Goal: Task Accomplishment & Management: Manage account settings

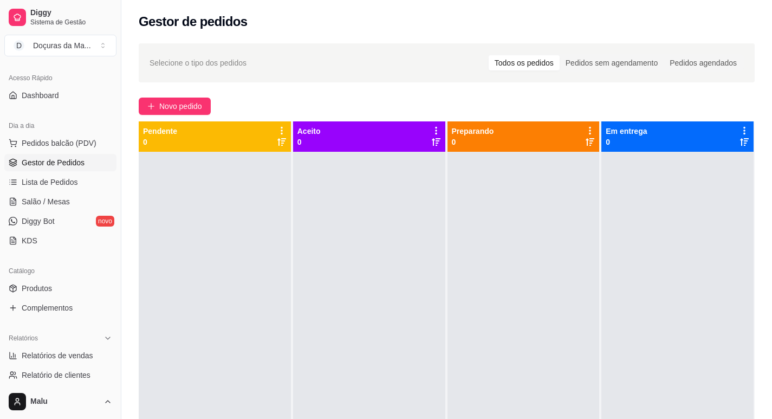
scroll to position [90, 0]
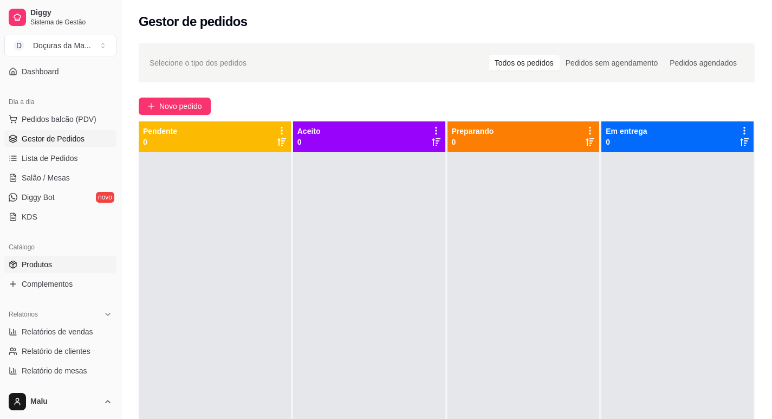
click at [50, 246] on link "Produtos" at bounding box center [60, 264] width 112 height 17
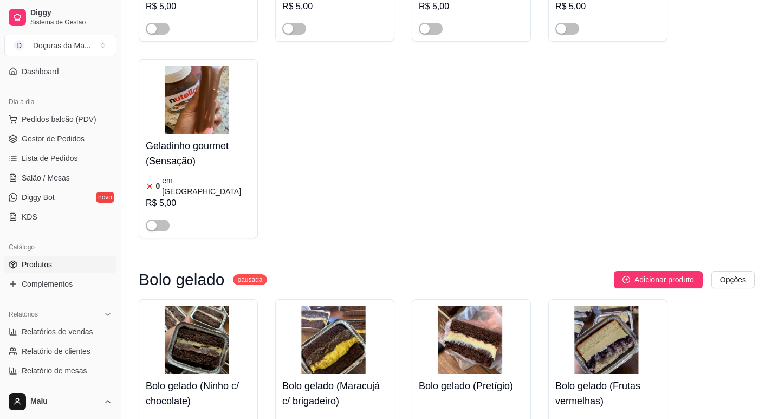
scroll to position [4484, 0]
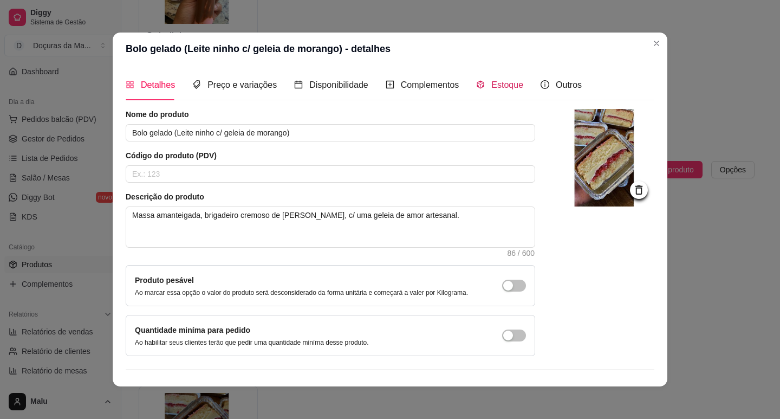
click at [422, 82] on span "Estoque" at bounding box center [507, 84] width 32 height 9
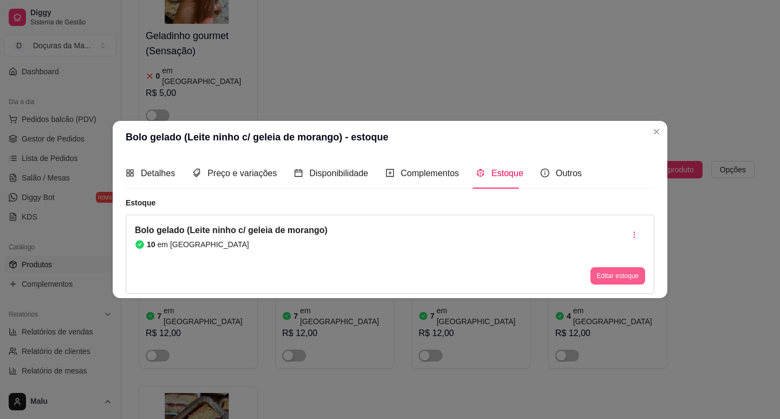
click at [422, 246] on button "Editar estoque" at bounding box center [617, 275] width 55 height 17
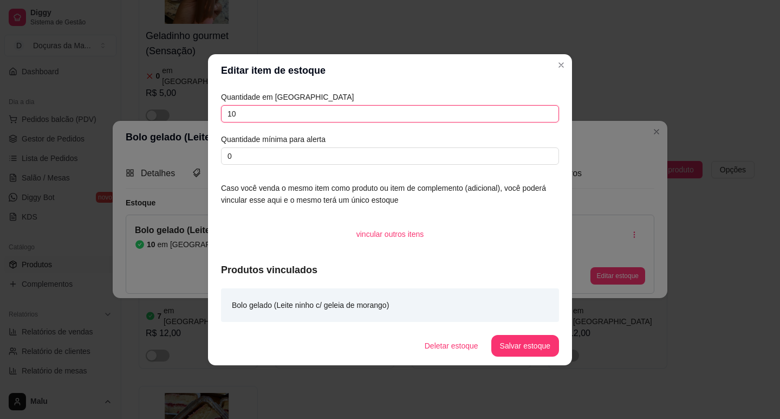
click at [287, 117] on input "10" at bounding box center [390, 113] width 338 height 17
type input "1"
type input "8"
click at [422, 246] on button "Salvar estoque" at bounding box center [525, 346] width 68 height 22
